Goal: Transaction & Acquisition: Book appointment/travel/reservation

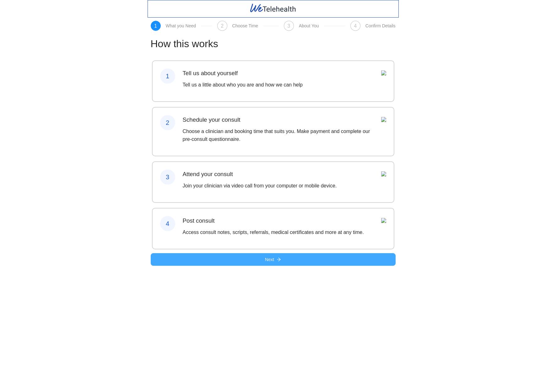
click at [275, 258] on button "Next" at bounding box center [273, 259] width 245 height 13
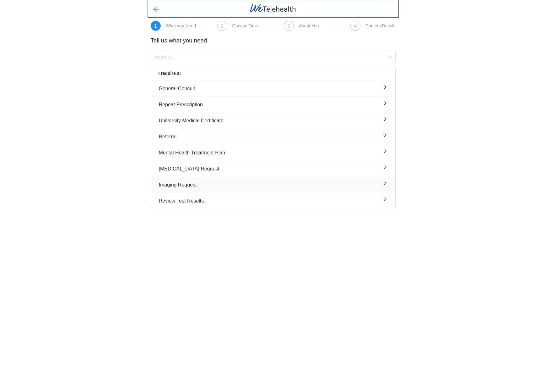
click at [187, 186] on div "Imaging Request" at bounding box center [273, 185] width 229 height 8
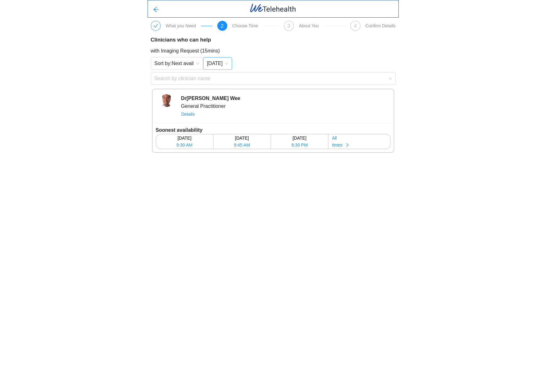
click at [228, 62] on span "[DATE]" at bounding box center [217, 63] width 21 height 9
click at [216, 79] on div "[DATE]" at bounding box center [218, 77] width 19 height 7
click at [188, 141] on div "[DATE]" at bounding box center [184, 137] width 57 height 7
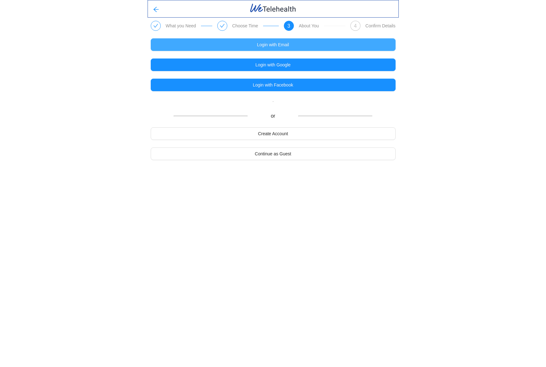
click at [267, 44] on span "Login with Email" at bounding box center [273, 44] width 32 height 7
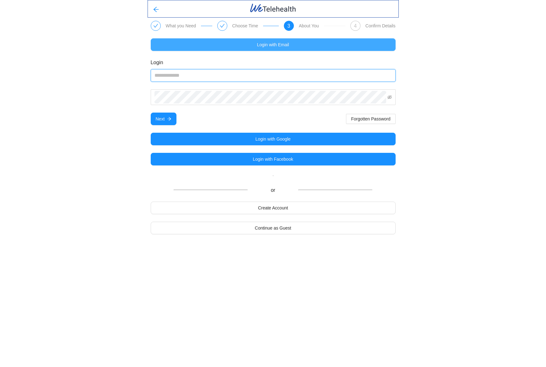
type input "**********"
click at [164, 119] on button "Next" at bounding box center [164, 118] width 26 height 13
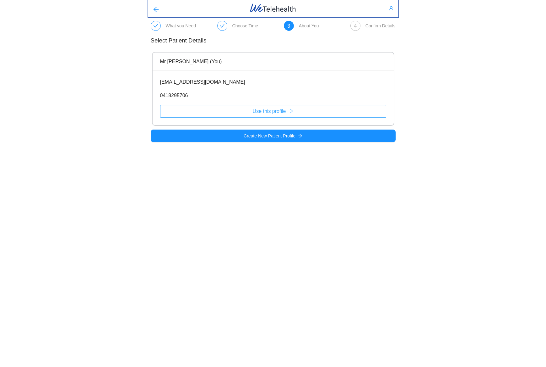
click at [271, 112] on span "Use this profile" at bounding box center [269, 111] width 33 height 8
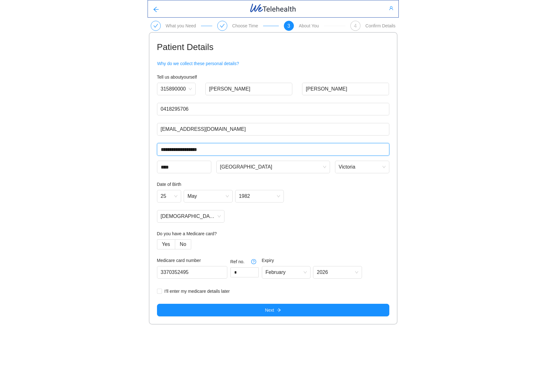
type input "**********"
click at [111, 135] on div "**********" at bounding box center [273, 162] width 546 height 324
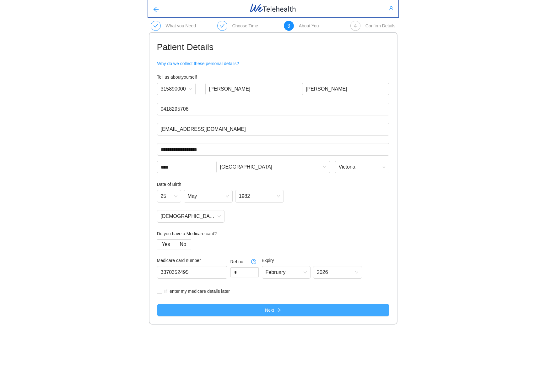
click at [276, 311] on button "Next" at bounding box center [273, 309] width 232 height 13
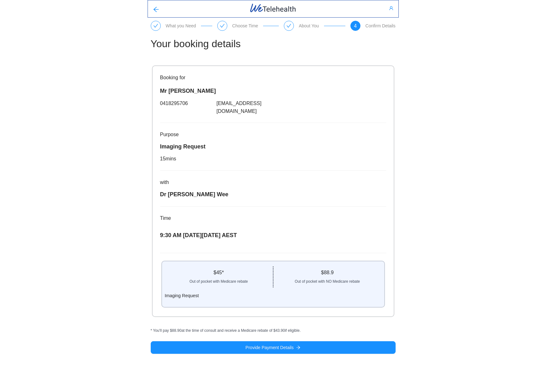
drag, startPoint x: 220, startPoint y: 269, endPoint x: 196, endPoint y: 286, distance: 30.0
click at [220, 276] on div "Out of pocket with Medicare rebate" at bounding box center [219, 280] width 108 height 8
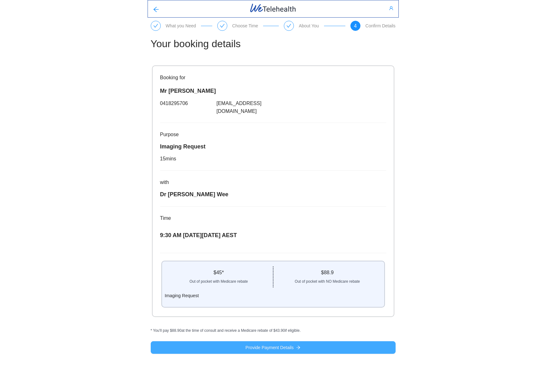
click at [282, 344] on span "Provide Payment Details" at bounding box center [270, 347] width 48 height 7
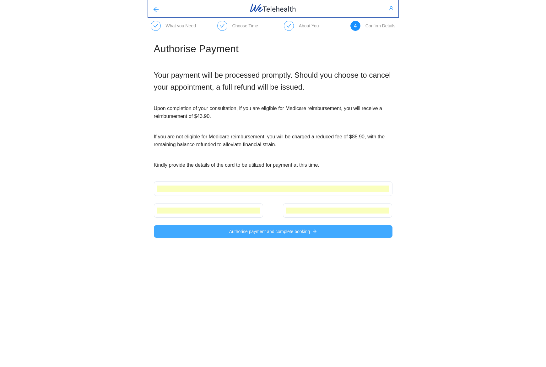
click at [270, 231] on span "Authorise payment and complete booking" at bounding box center [269, 231] width 81 height 7
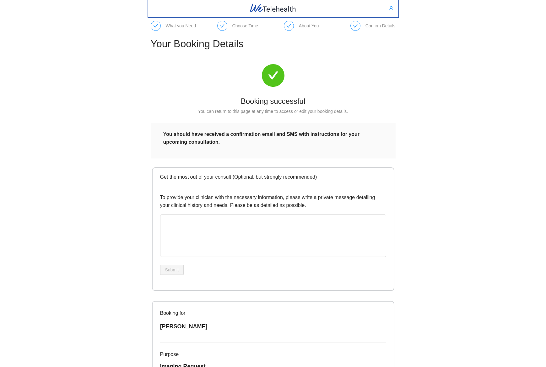
click at [441, 85] on div "What you Need Choose Time About You Confirm Details Your Booking Details Bookin…" at bounding box center [273, 267] width 546 height 534
